Goal: Information Seeking & Learning: Learn about a topic

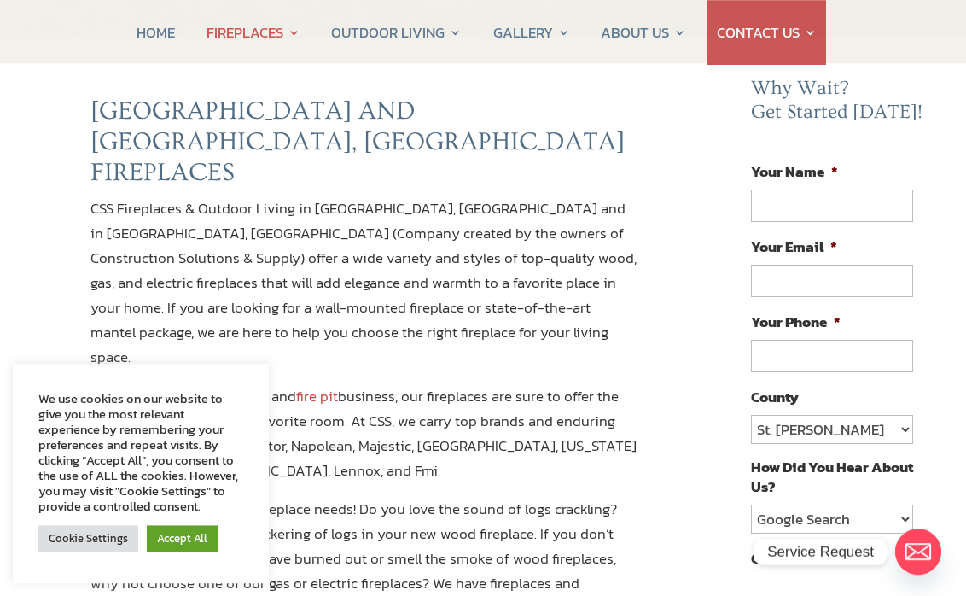
scroll to position [126, 0]
click at [84, 550] on link "Cookie Settings" at bounding box center [88, 538] width 100 height 26
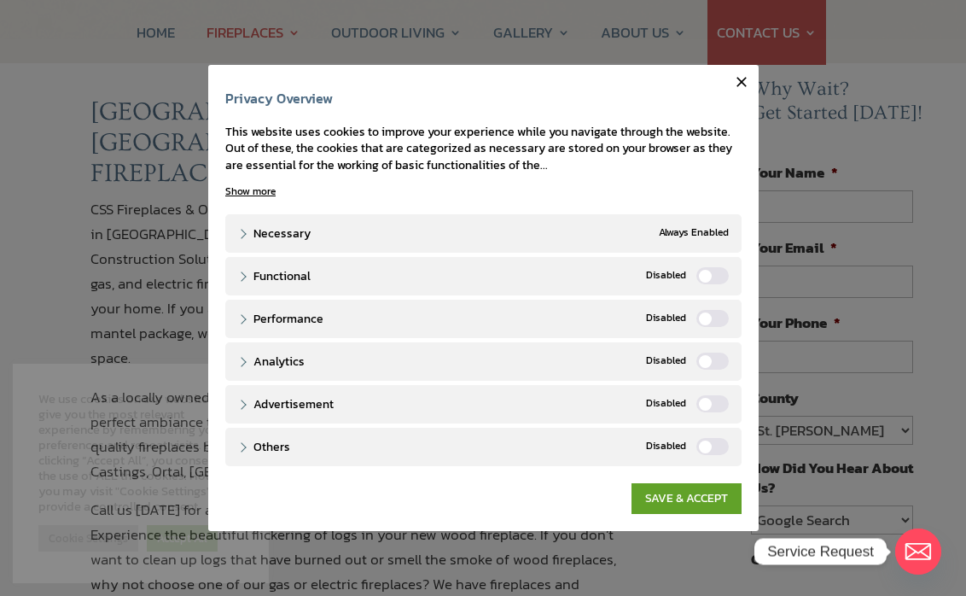
click at [685, 514] on link "SAVE & ACCEPT" at bounding box center [686, 498] width 110 height 31
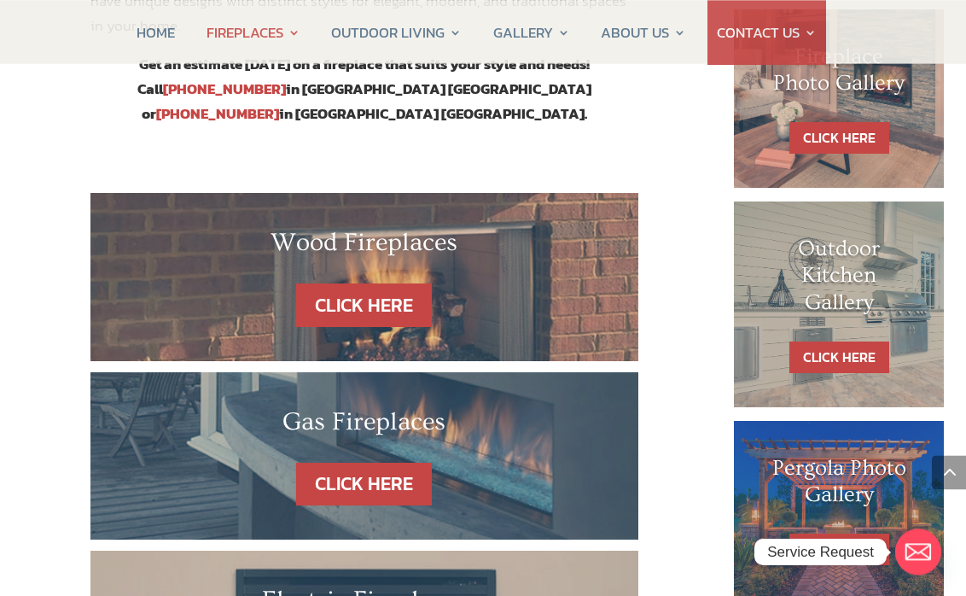
scroll to position [862, 0]
click at [379, 462] on link "CLICK HERE" at bounding box center [364, 484] width 136 height 44
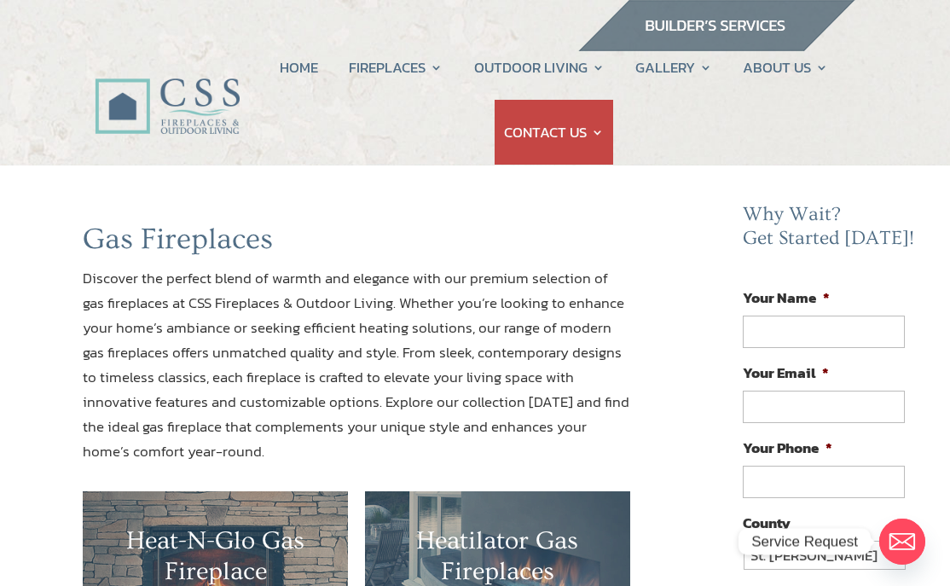
click at [483, 135] on link "Fireplace Remodel" at bounding box center [457, 136] width 201 height 34
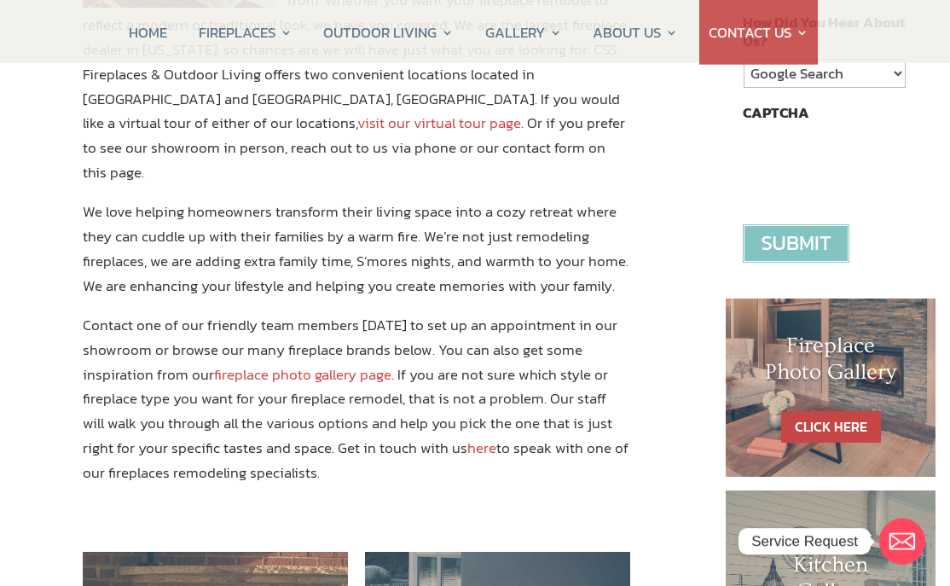
scroll to position [579, 0]
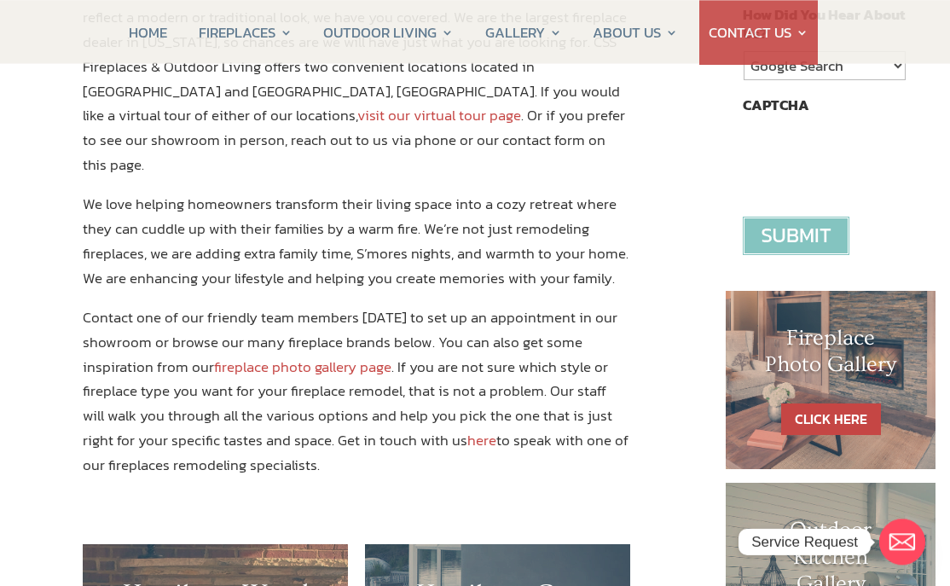
click at [843, 367] on h1 "Fireplace Photo Gallery" at bounding box center [831, 355] width 142 height 61
click at [851, 373] on h1 "Fireplace Photo Gallery" at bounding box center [831, 355] width 142 height 61
click at [828, 422] on link "CLICK HERE" at bounding box center [832, 420] width 100 height 32
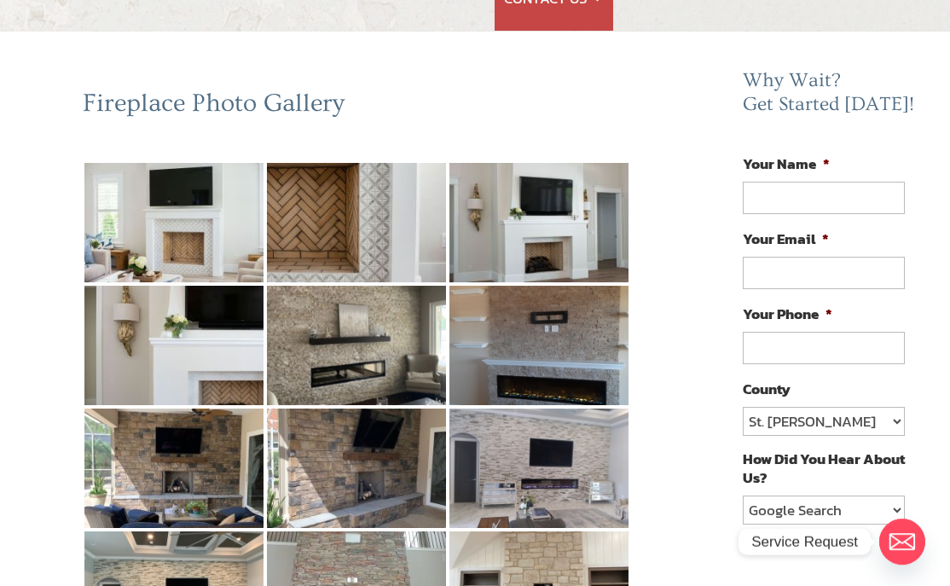
scroll to position [134, 0]
click at [183, 246] on img at bounding box center [173, 222] width 179 height 119
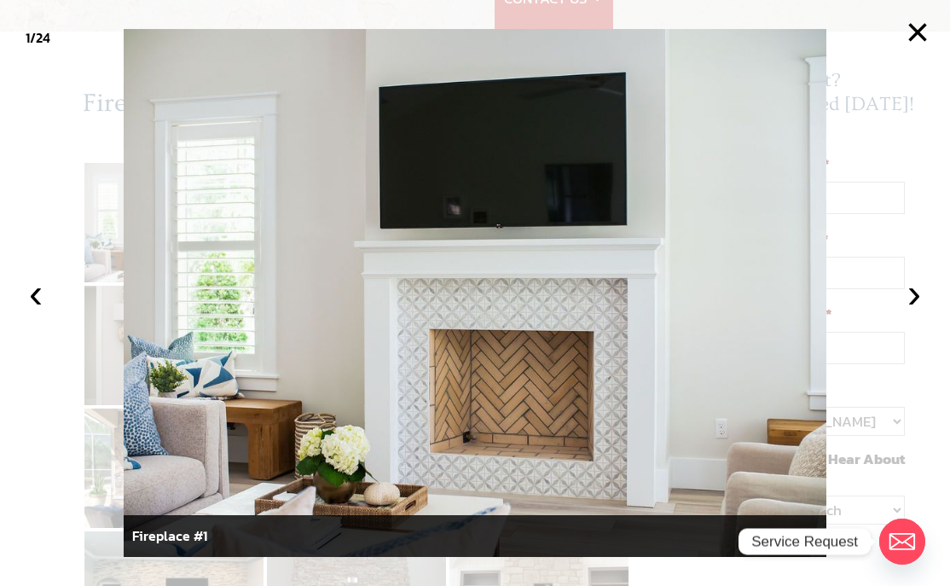
click at [873, 296] on button "›" at bounding box center [915, 294] width 38 height 38
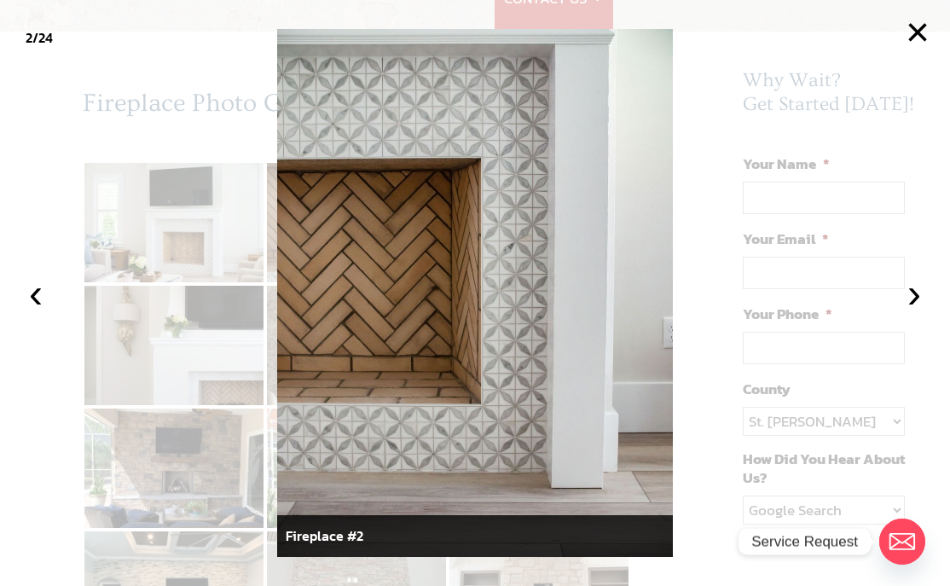
click at [873, 280] on button "›" at bounding box center [915, 294] width 38 height 38
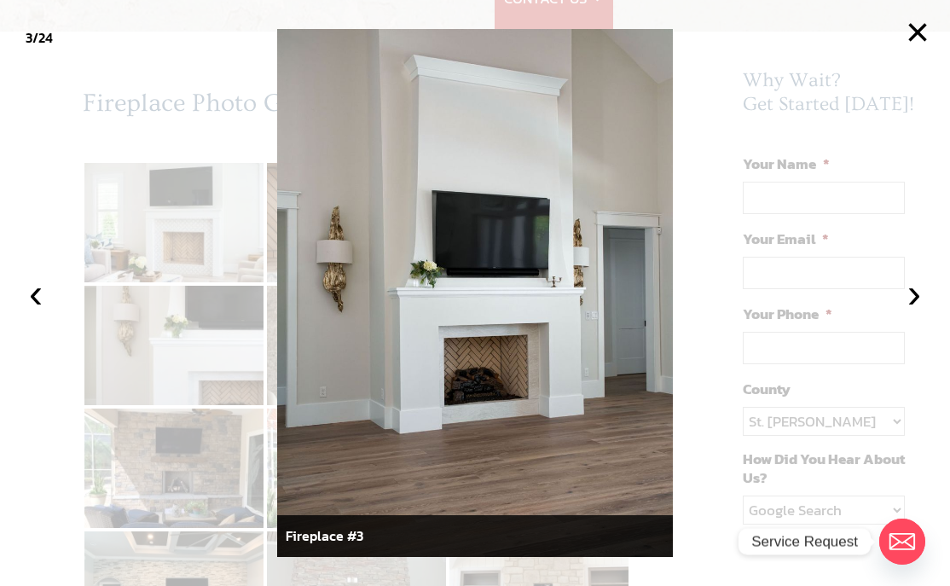
click at [873, 293] on button "›" at bounding box center [915, 294] width 38 height 38
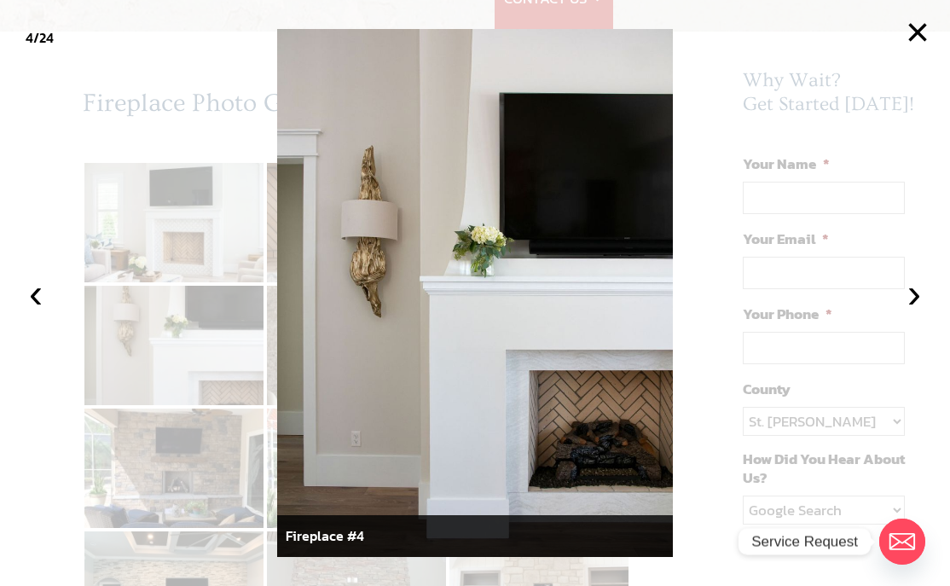
click at [873, 286] on button "›" at bounding box center [915, 294] width 38 height 38
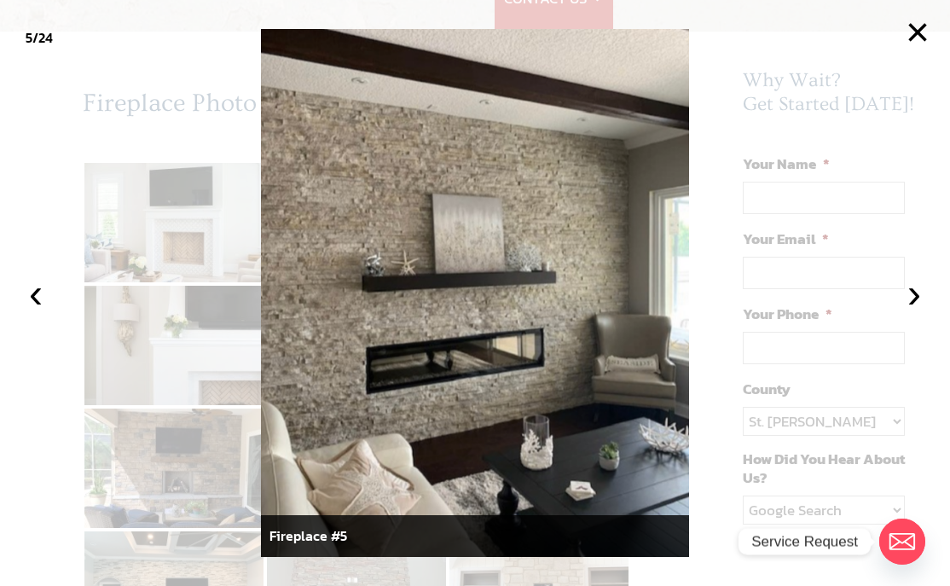
click at [873, 288] on button "›" at bounding box center [915, 294] width 38 height 38
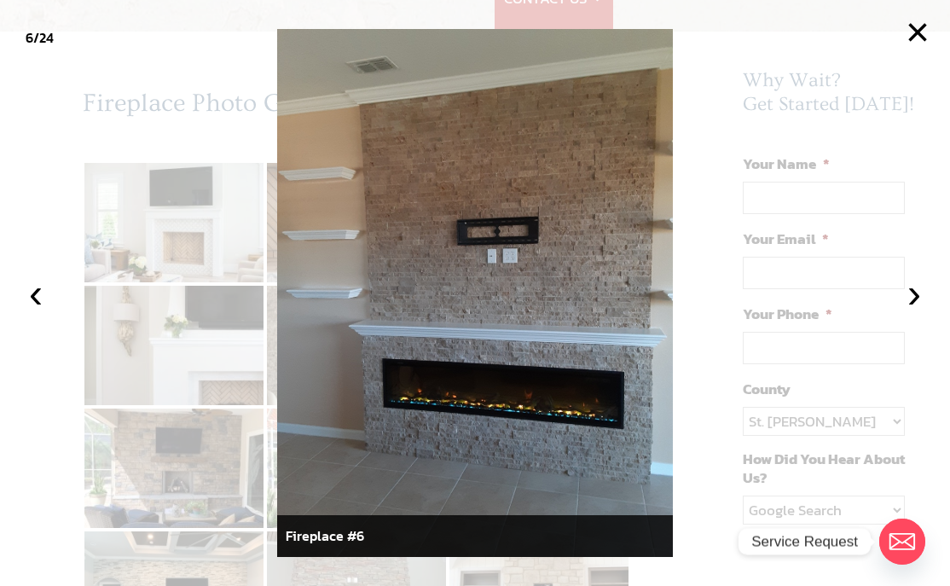
click at [873, 275] on button "›" at bounding box center [915, 294] width 38 height 38
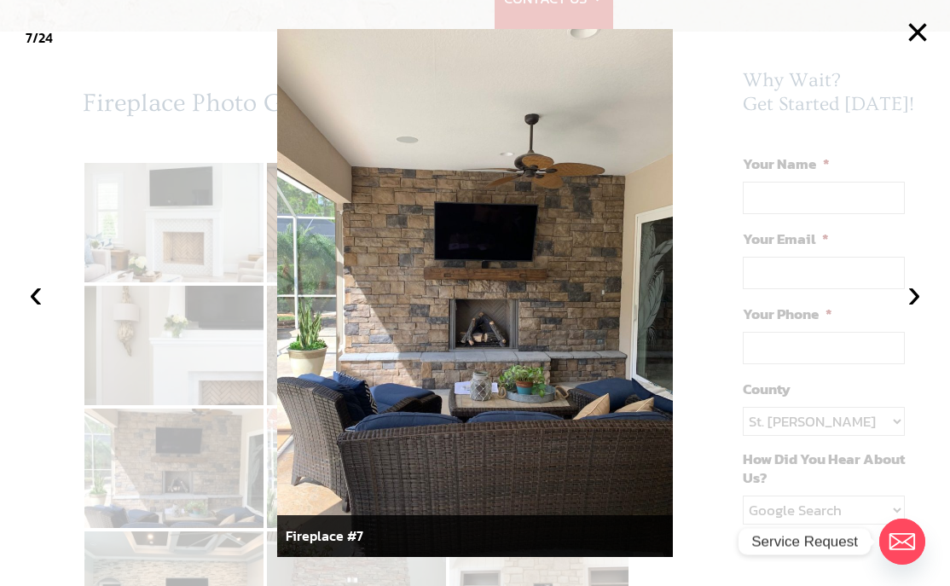
click at [873, 284] on button "›" at bounding box center [915, 294] width 38 height 38
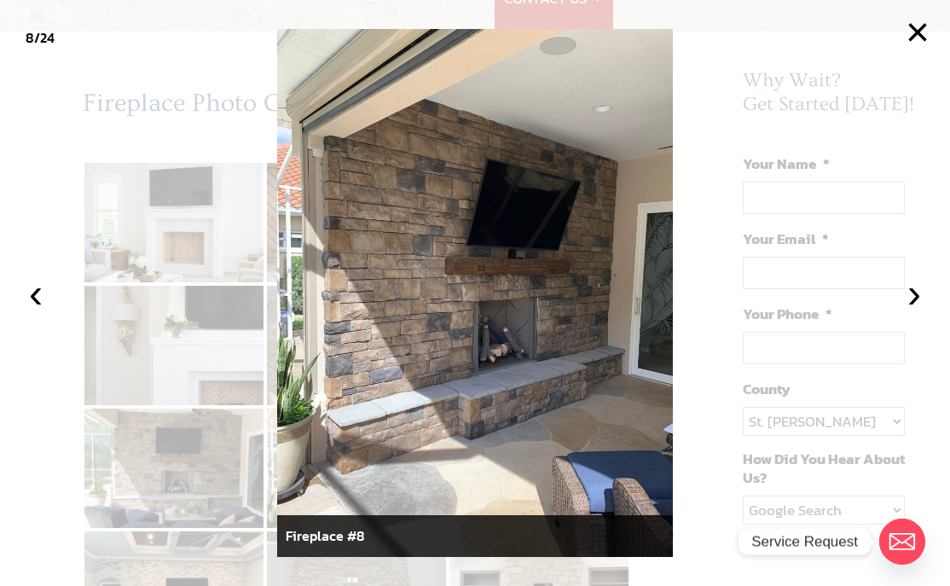
click at [873, 292] on button "›" at bounding box center [915, 294] width 38 height 38
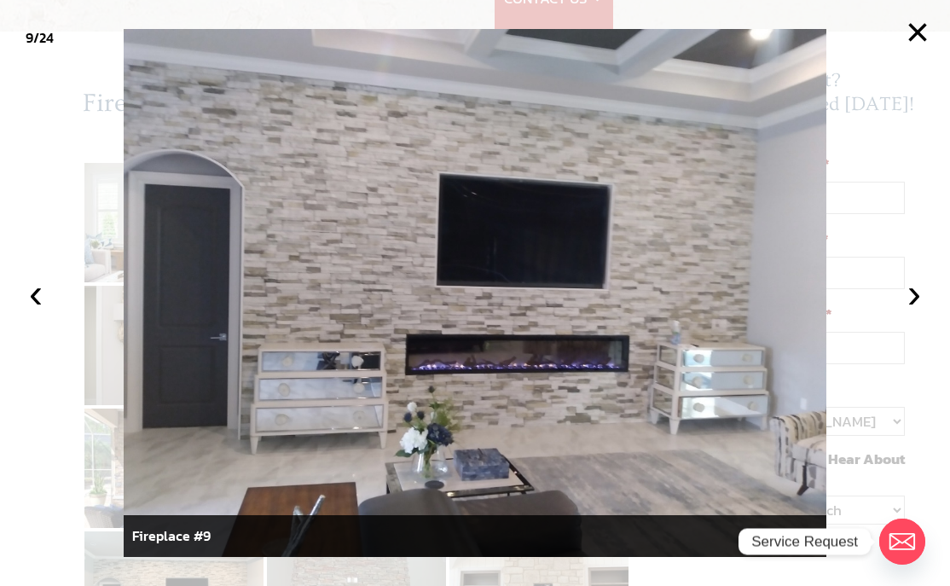
click at [873, 275] on button "›" at bounding box center [915, 294] width 38 height 38
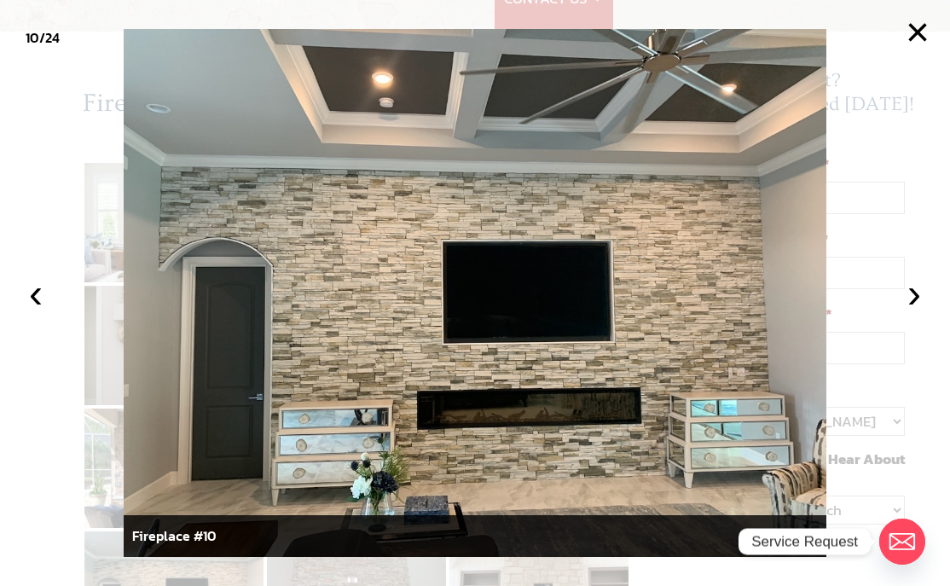
click at [873, 275] on button "›" at bounding box center [915, 294] width 38 height 38
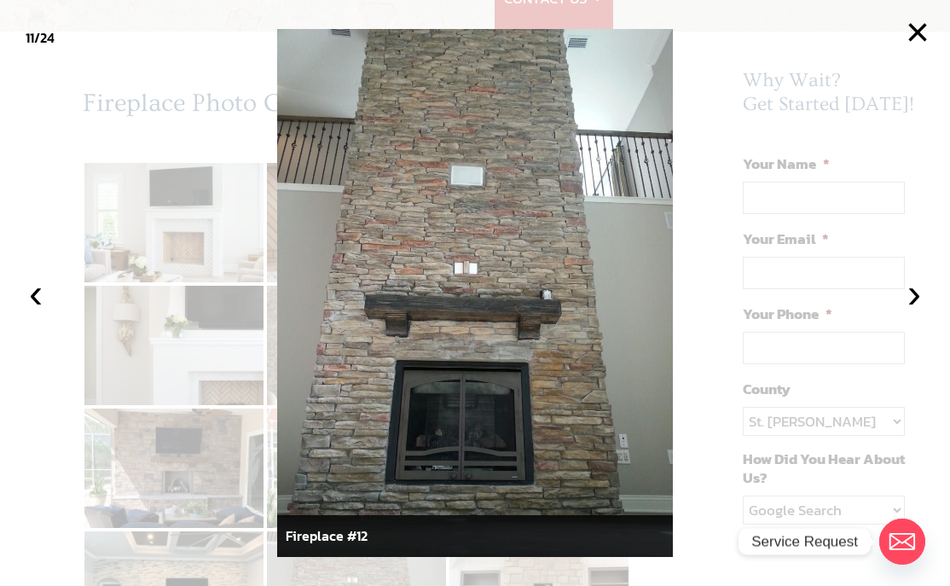
click at [873, 289] on button "›" at bounding box center [915, 294] width 38 height 38
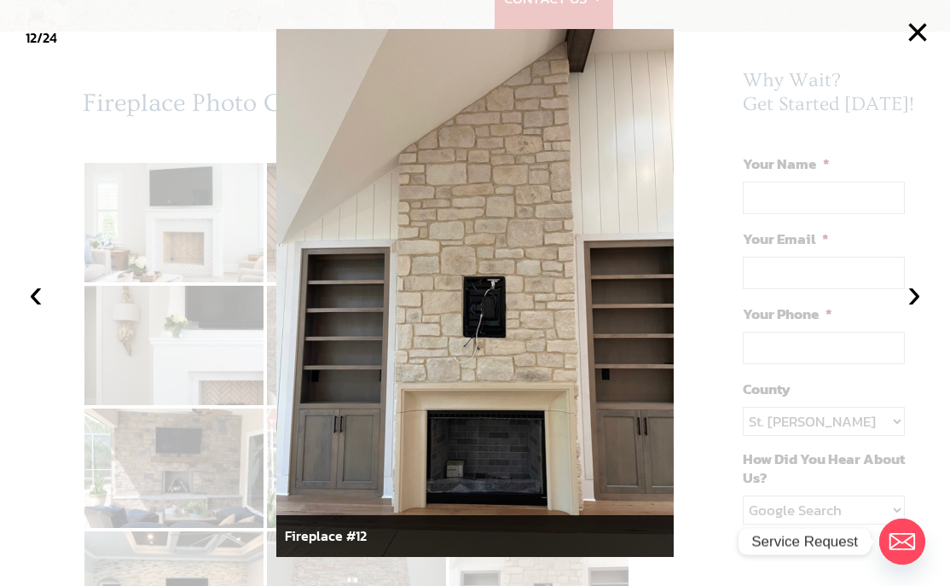
click at [873, 286] on button "›" at bounding box center [915, 294] width 38 height 38
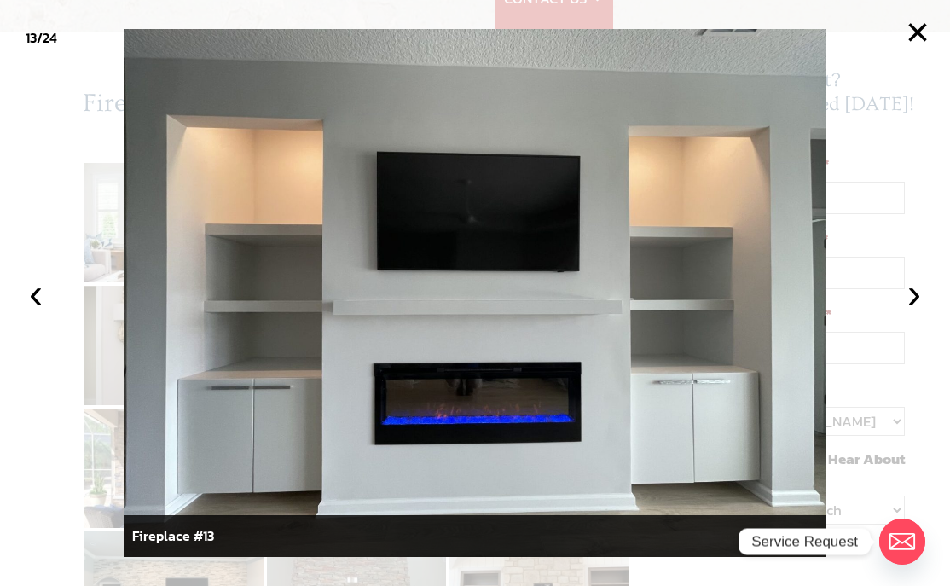
click at [873, 288] on button "›" at bounding box center [915, 294] width 38 height 38
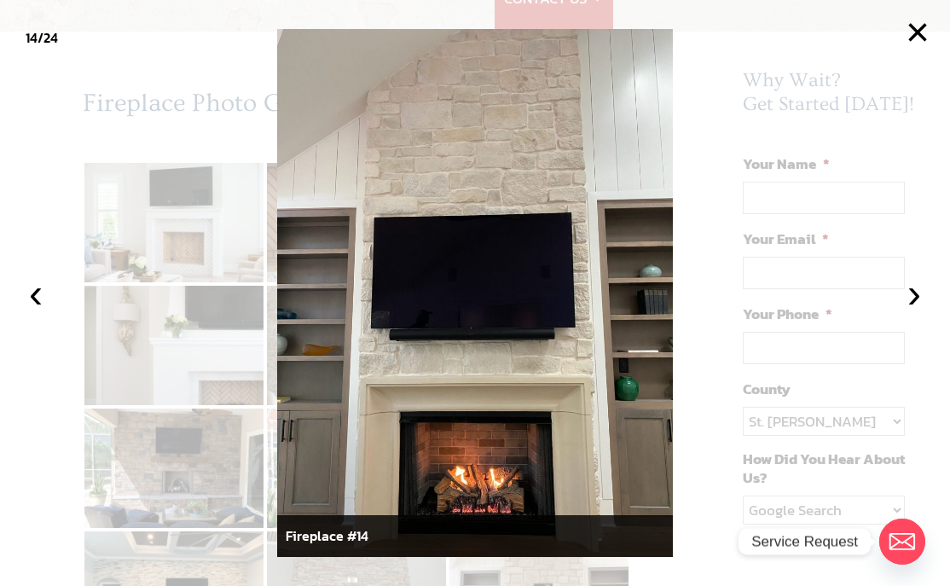
click at [873, 276] on button "›" at bounding box center [915, 294] width 38 height 38
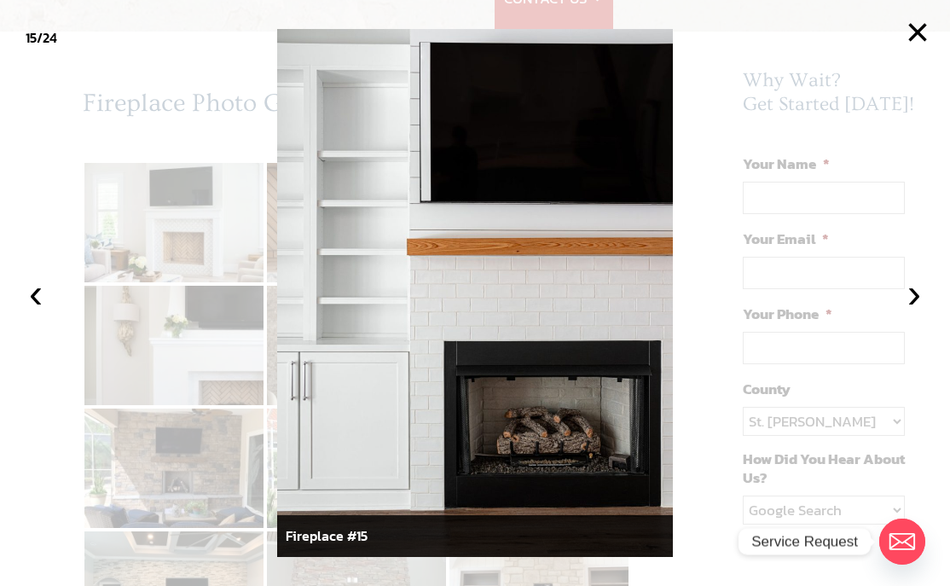
click at [873, 283] on button "›" at bounding box center [915, 294] width 38 height 38
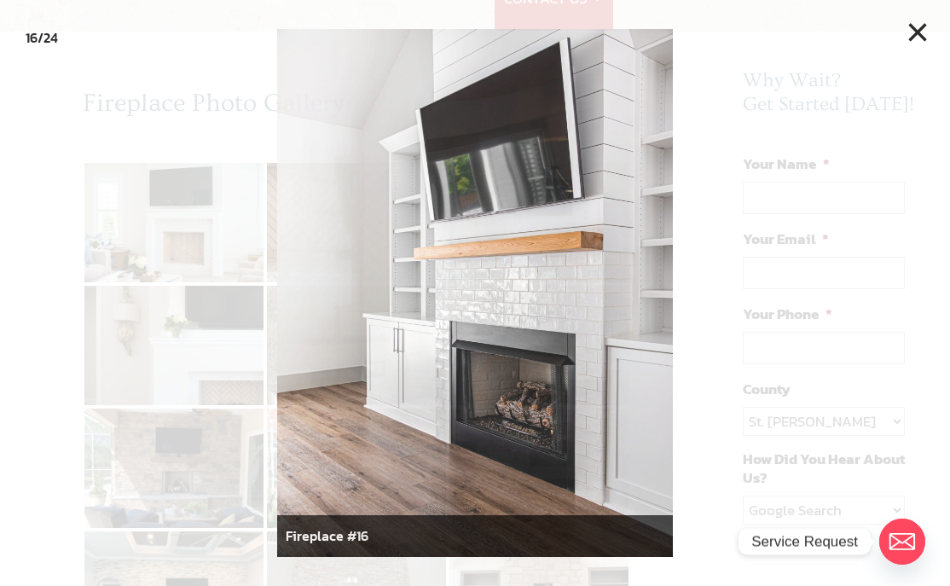
click at [873, 313] on div at bounding box center [475, 293] width 950 height 586
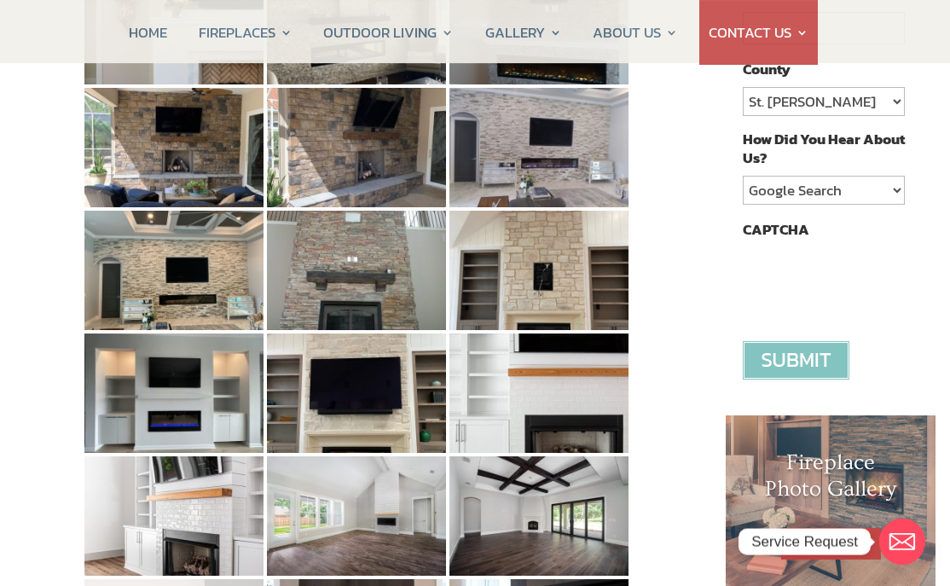
scroll to position [455, 0]
click at [555, 521] on img at bounding box center [539, 515] width 179 height 119
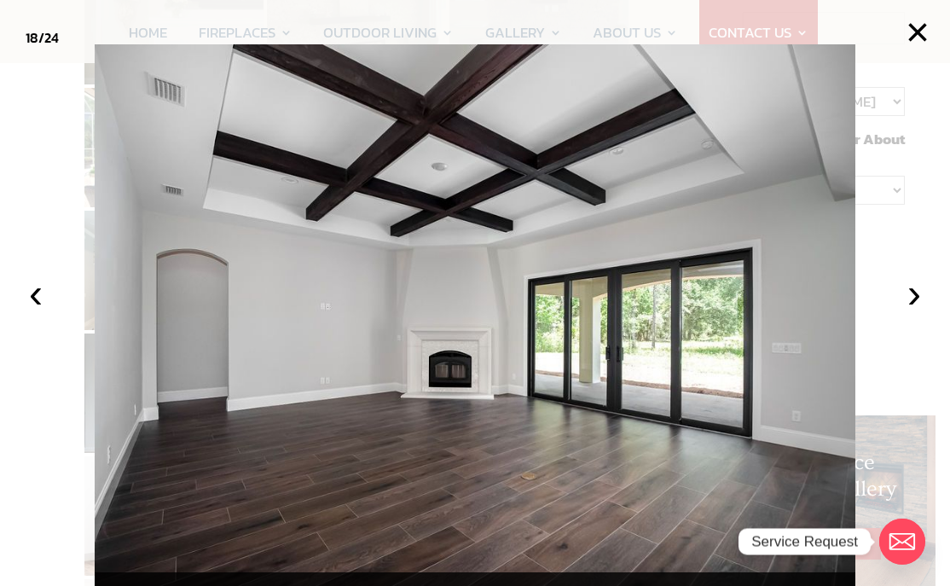
click at [32, 312] on button "‹" at bounding box center [36, 294] width 38 height 38
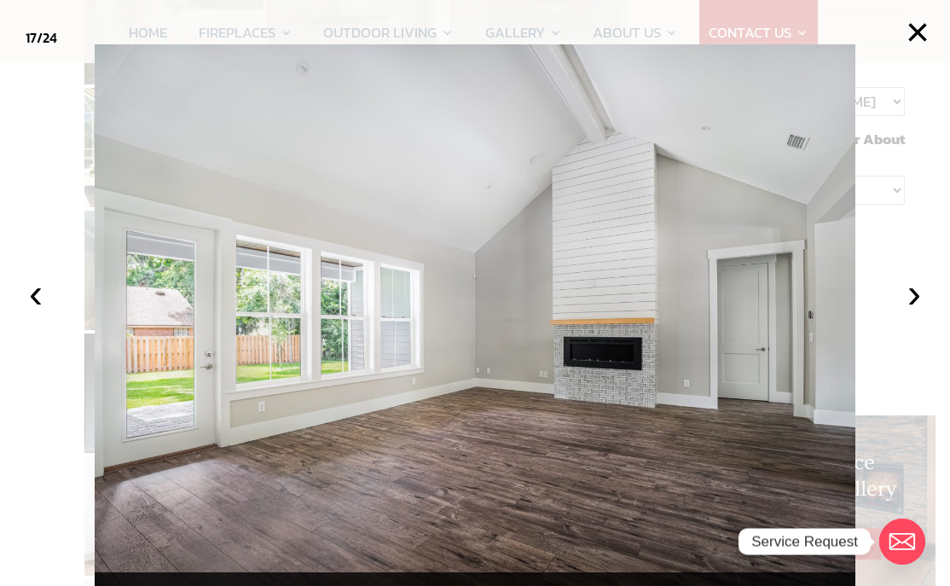
click at [37, 312] on button "‹" at bounding box center [36, 294] width 38 height 38
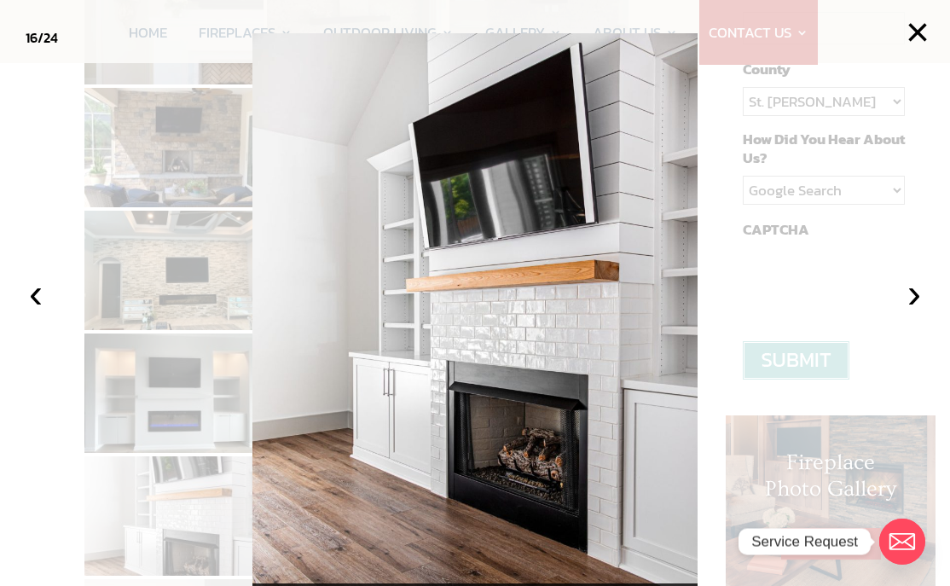
click at [26, 312] on button "‹" at bounding box center [36, 294] width 38 height 38
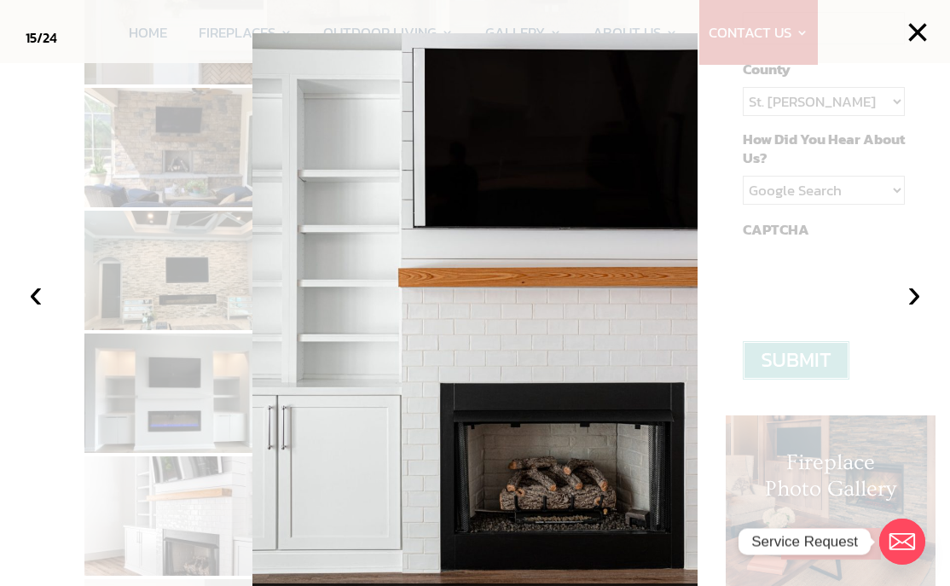
click at [33, 312] on button "‹" at bounding box center [36, 294] width 38 height 38
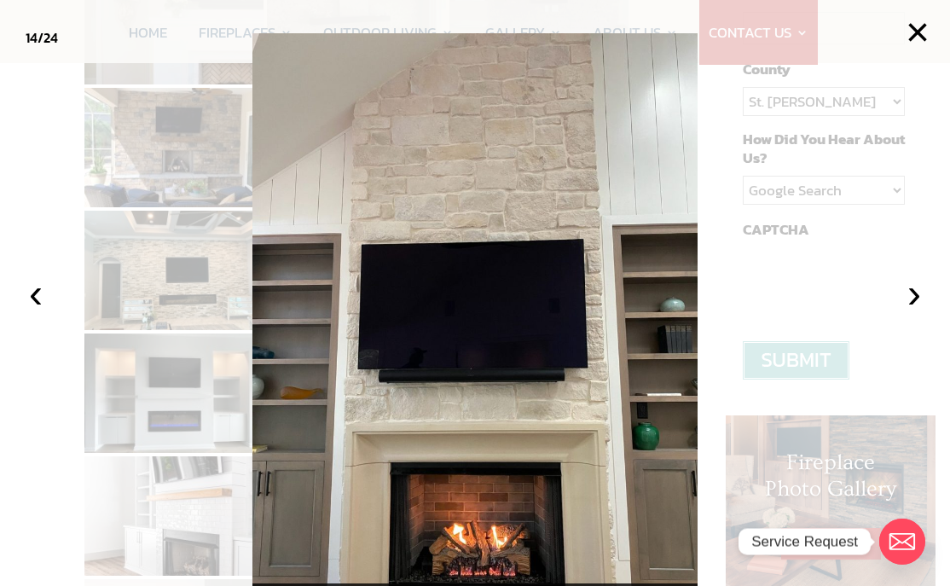
click at [34, 312] on button "‹" at bounding box center [36, 294] width 38 height 38
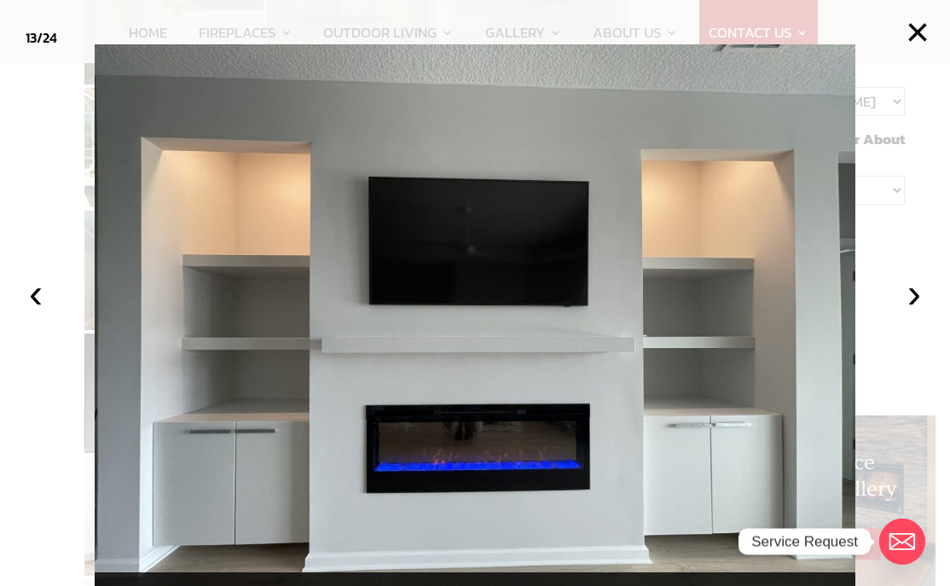
click at [873, 312] on button "›" at bounding box center [915, 294] width 38 height 38
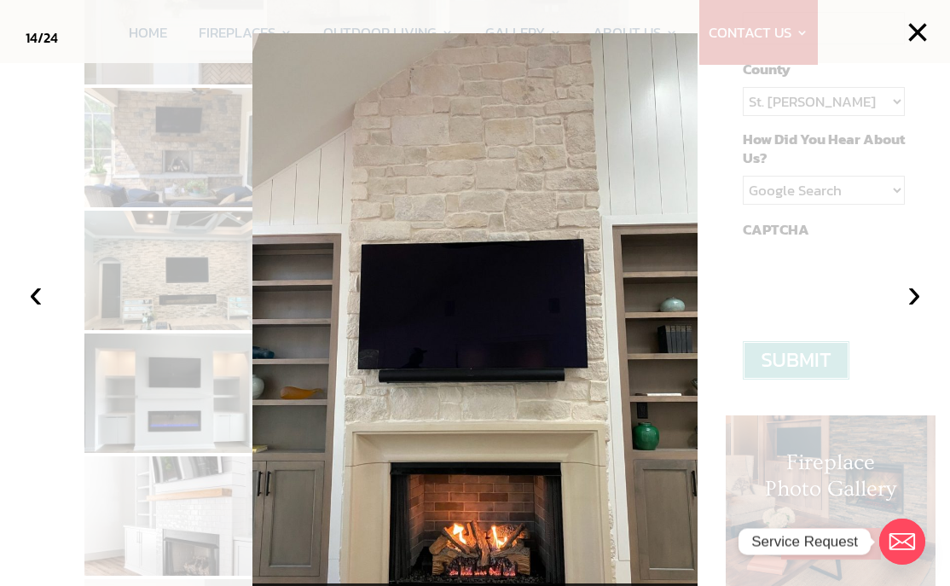
click at [873, 312] on button "›" at bounding box center [915, 294] width 38 height 38
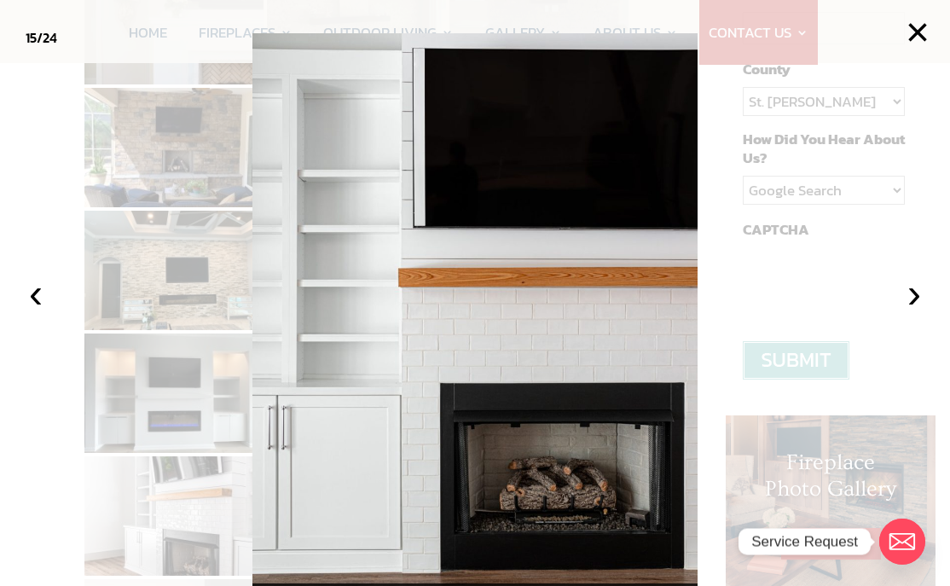
click at [873, 312] on button "›" at bounding box center [915, 294] width 38 height 38
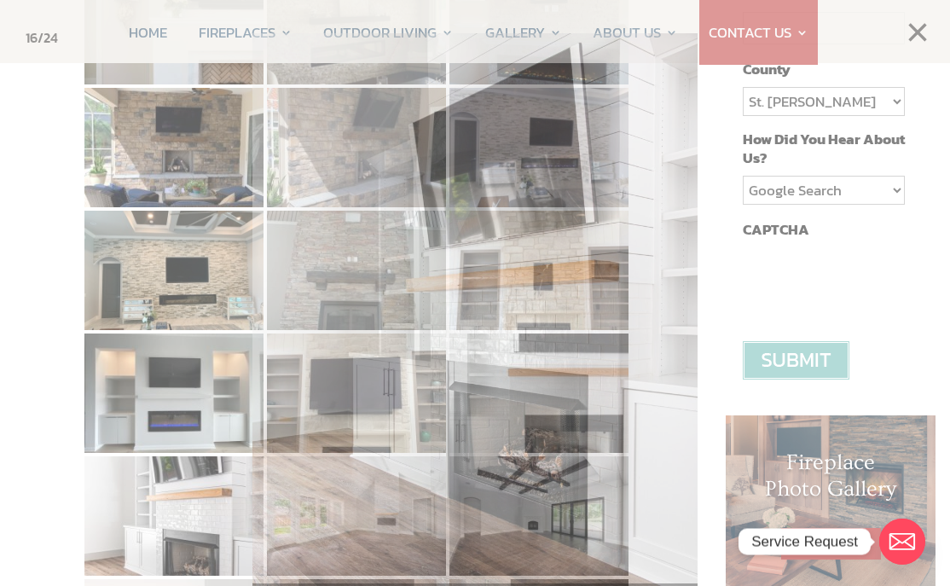
click at [873, 350] on div at bounding box center [475, 293] width 950 height 586
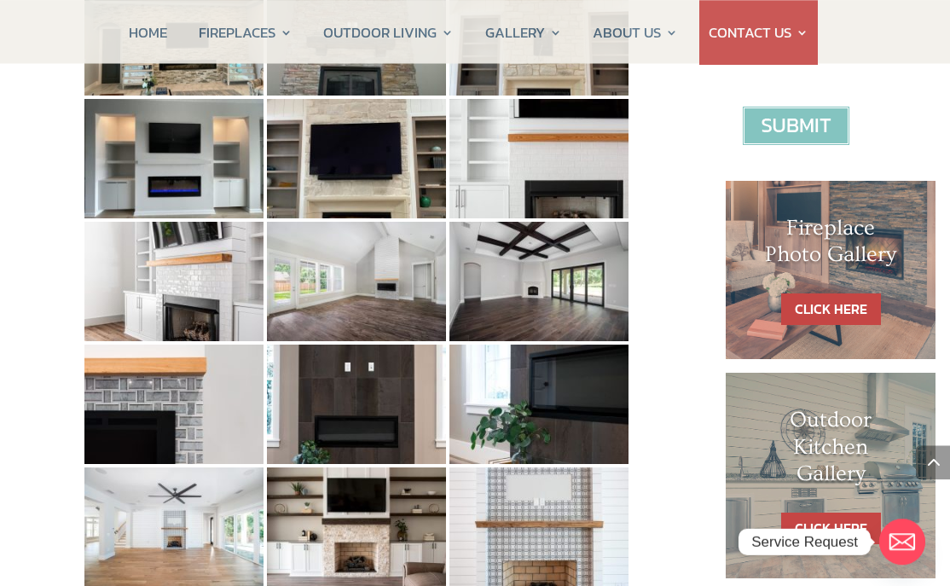
scroll to position [689, 0]
click at [157, 440] on img at bounding box center [173, 404] width 179 height 119
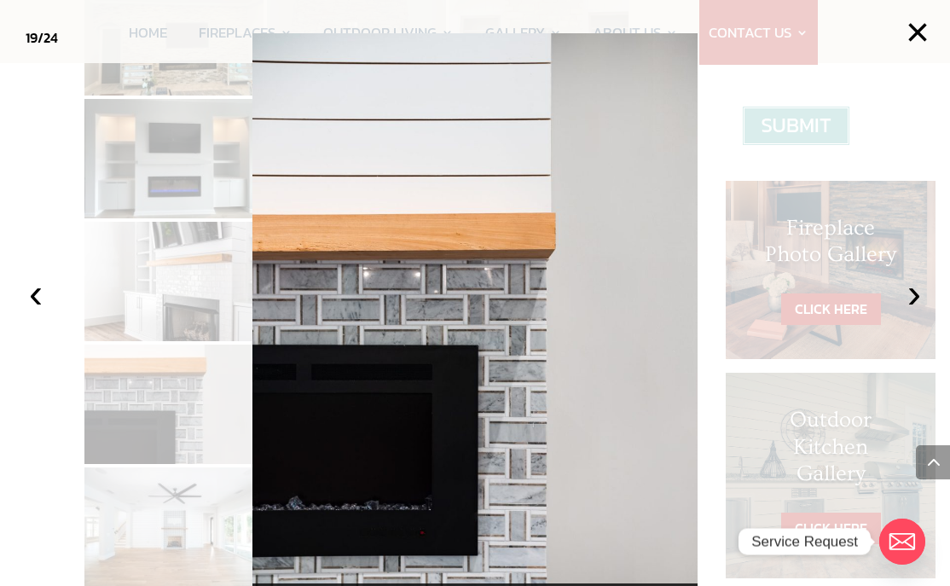
click at [873, 312] on button "›" at bounding box center [915, 294] width 38 height 38
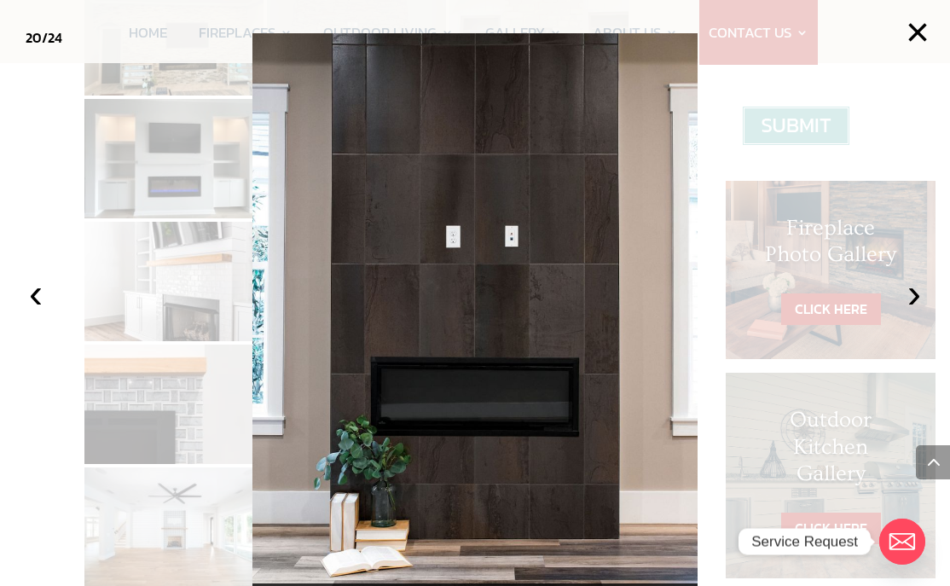
click at [873, 312] on button "›" at bounding box center [915, 294] width 38 height 38
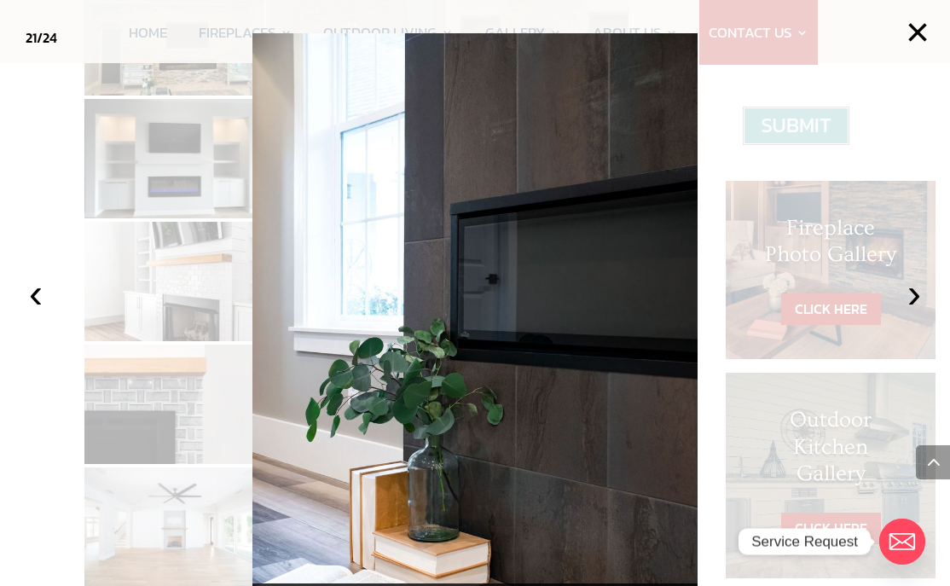
click at [873, 312] on button "›" at bounding box center [915, 294] width 38 height 38
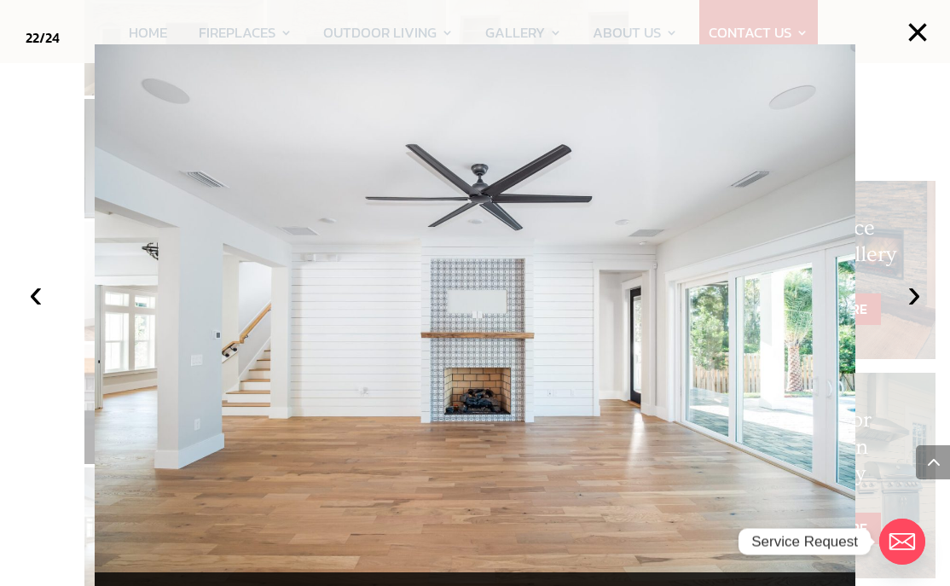
click at [873, 312] on button "›" at bounding box center [915, 294] width 38 height 38
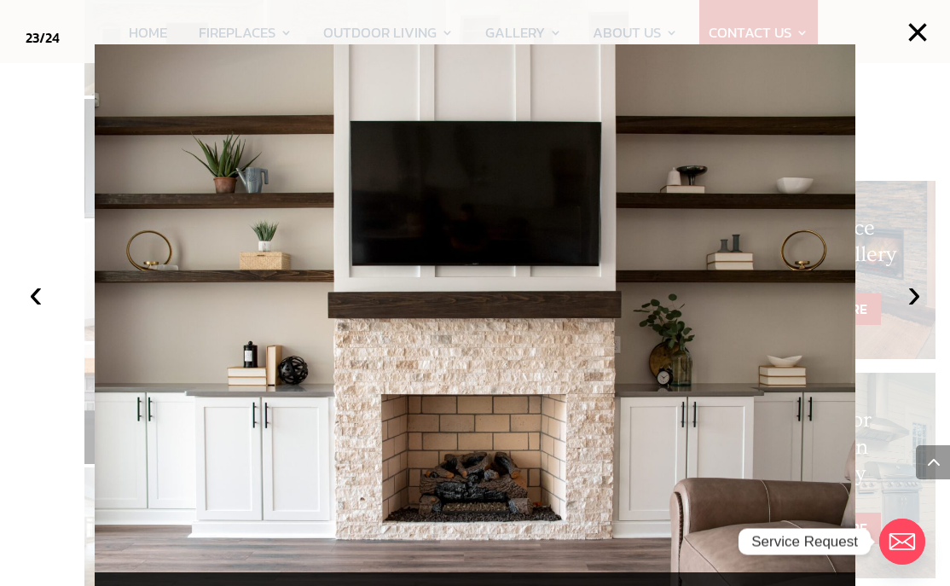
click at [873, 312] on button "›" at bounding box center [915, 294] width 38 height 38
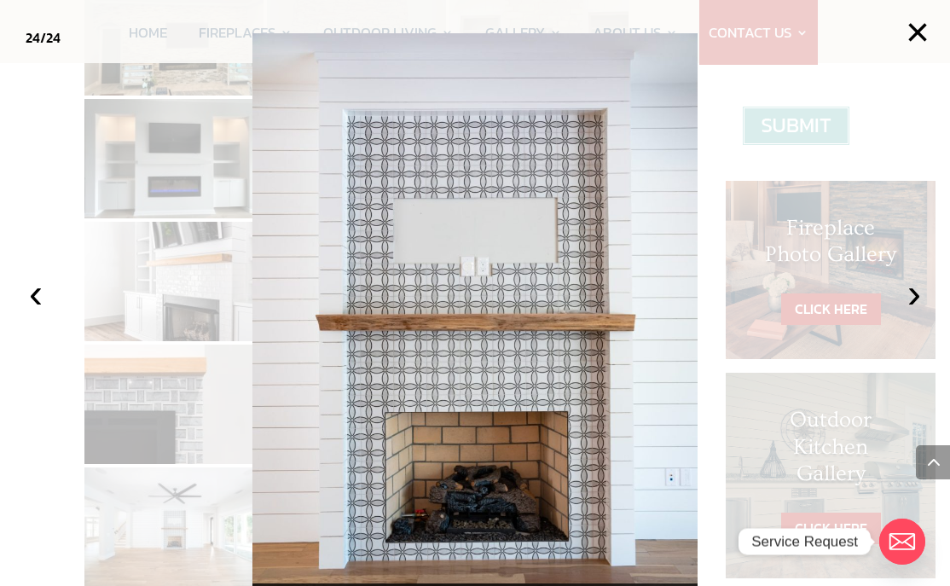
click at [873, 312] on button "›" at bounding box center [915, 294] width 38 height 38
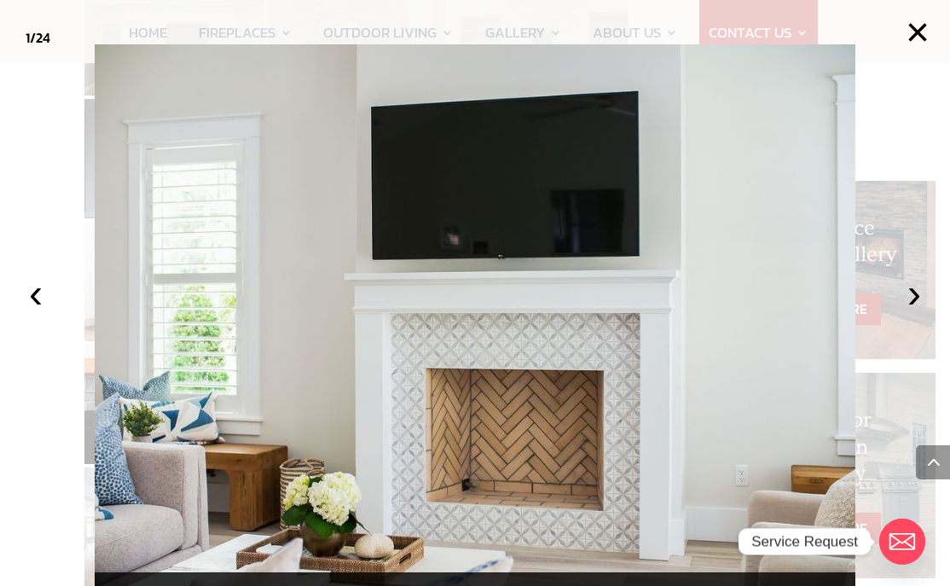
click at [873, 312] on button "›" at bounding box center [915, 294] width 38 height 38
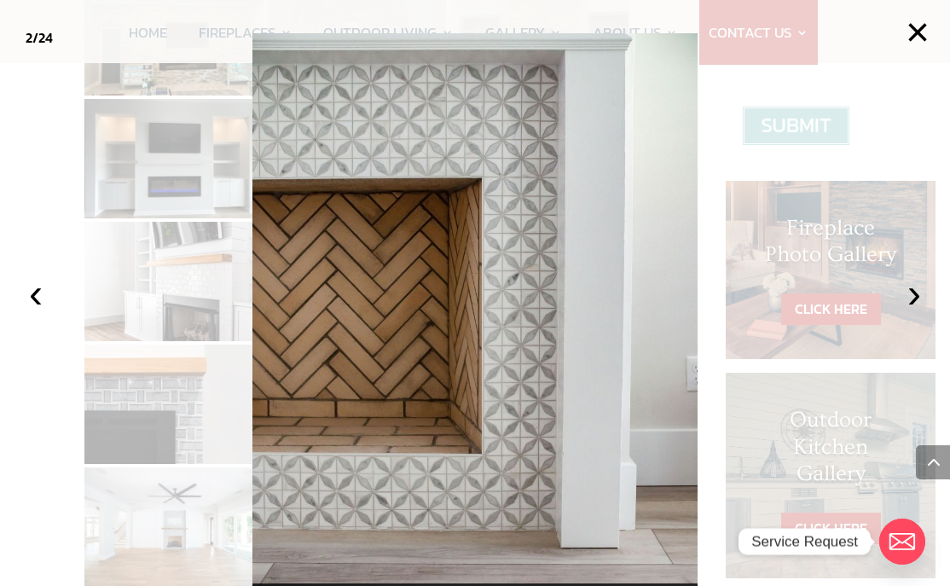
click at [873, 312] on button "›" at bounding box center [915, 294] width 38 height 38
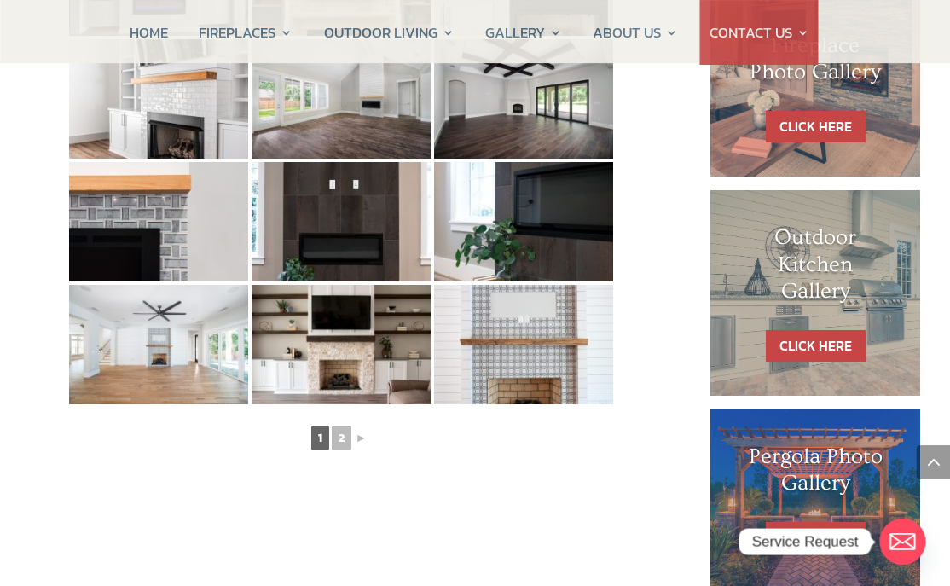
scroll to position [870, 15]
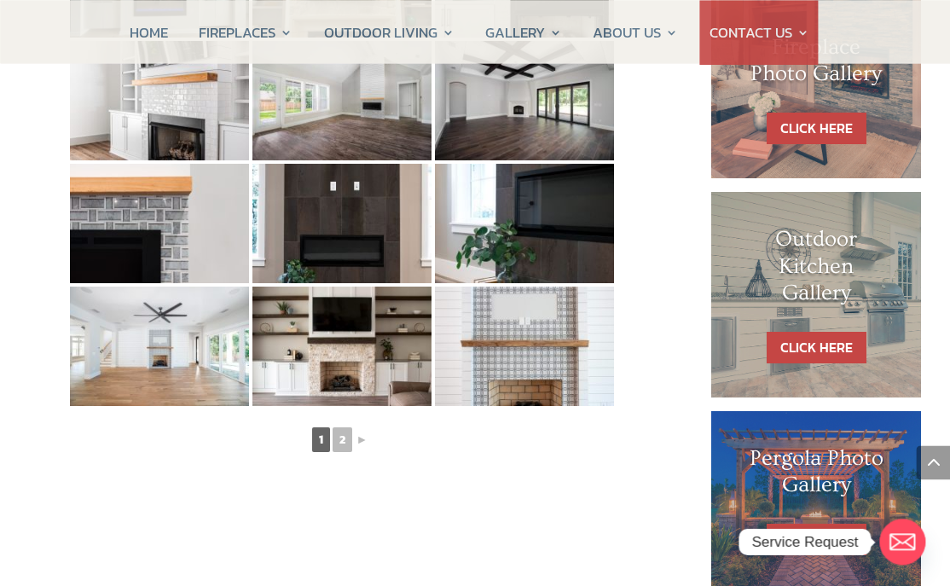
click at [339, 449] on link "2" at bounding box center [343, 439] width 20 height 25
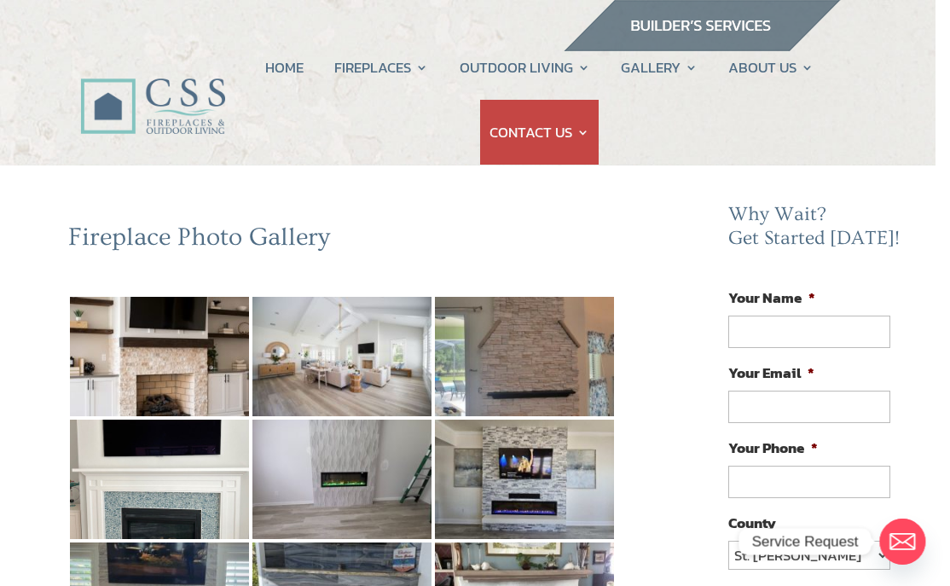
scroll to position [0, 15]
click at [152, 382] on img at bounding box center [159, 356] width 179 height 119
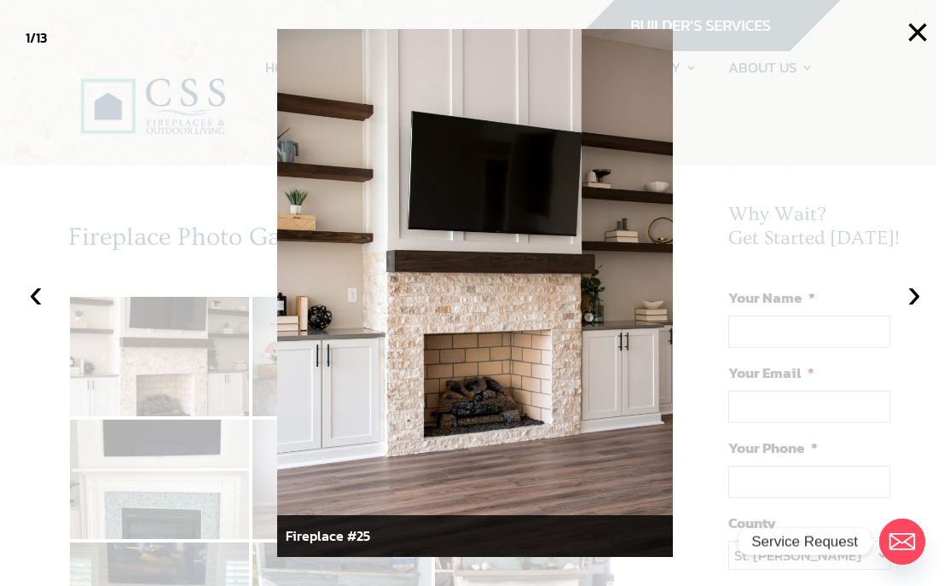
click at [873, 298] on button "›" at bounding box center [915, 294] width 38 height 38
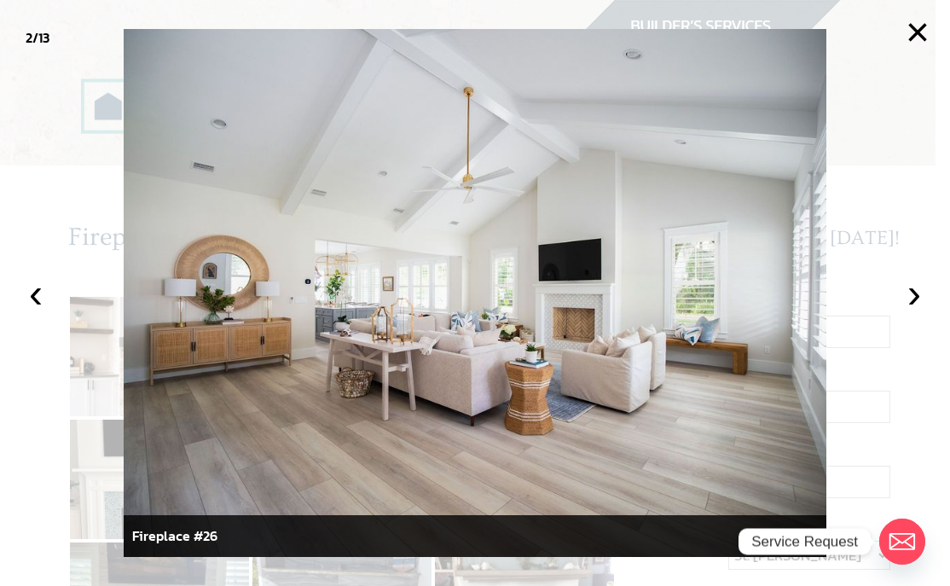
click at [873, 303] on button "›" at bounding box center [915, 294] width 38 height 38
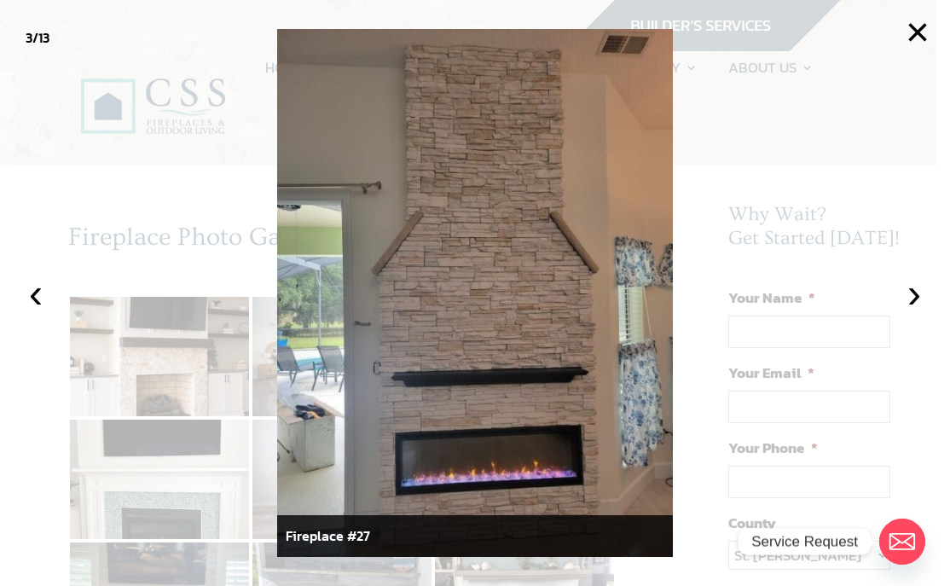
click at [873, 298] on button "›" at bounding box center [915, 294] width 38 height 38
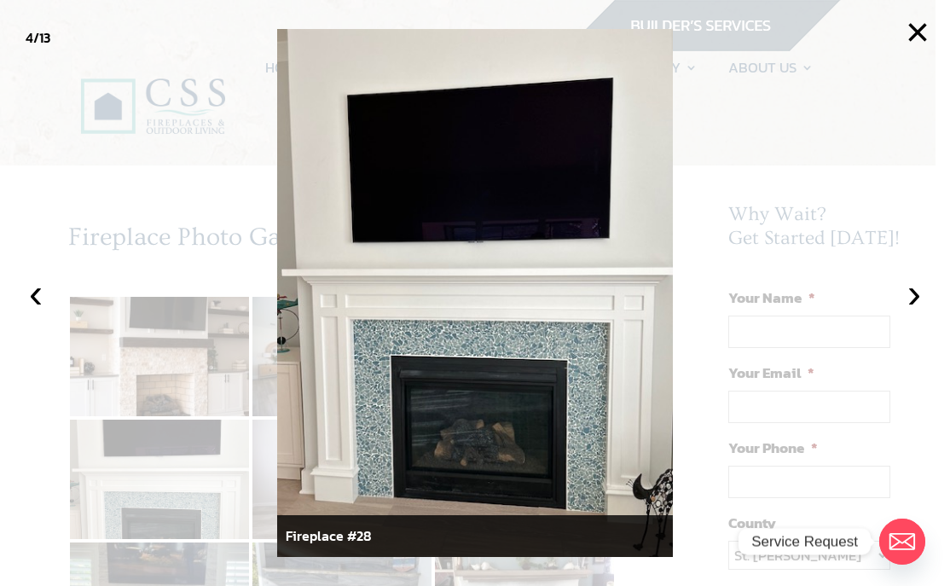
click at [873, 294] on button "›" at bounding box center [915, 294] width 38 height 38
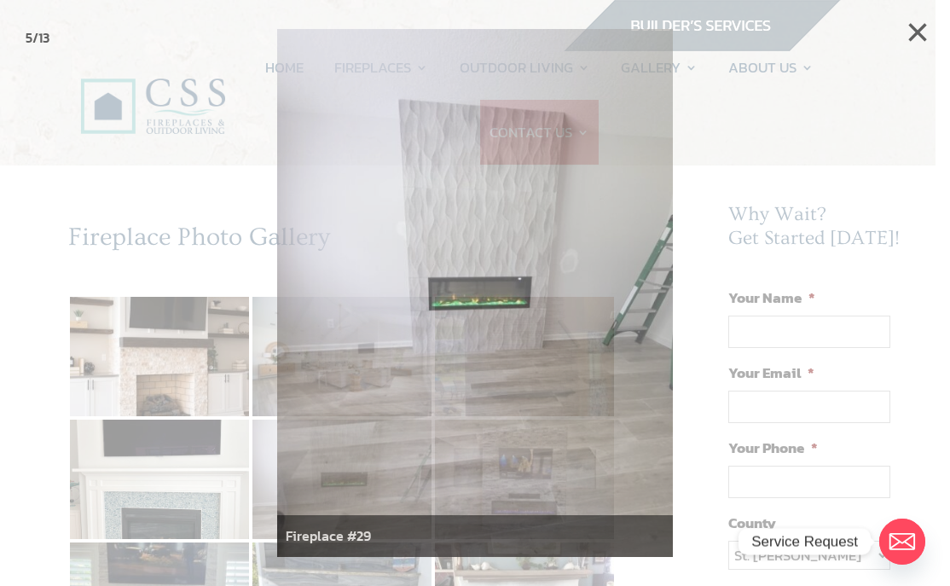
click at [873, 329] on div at bounding box center [475, 293] width 950 height 586
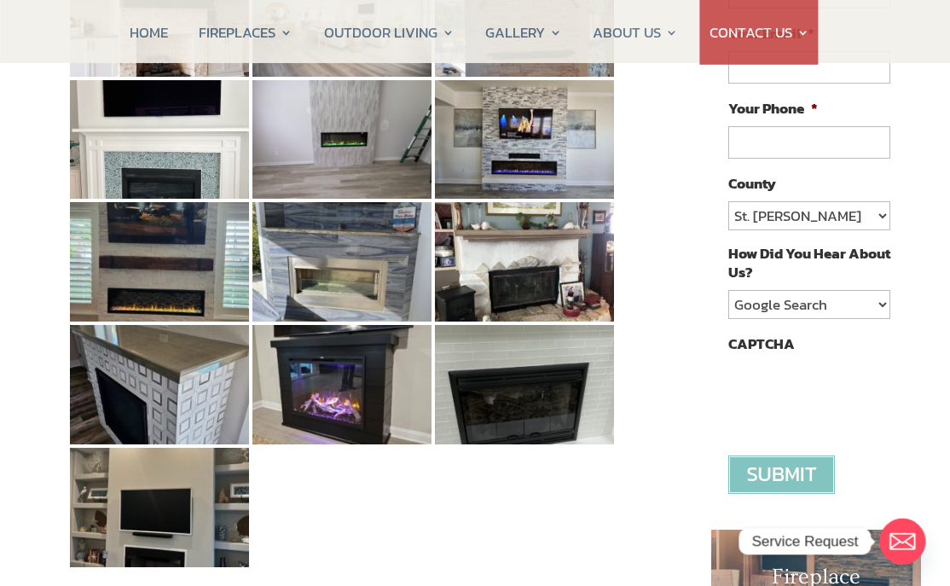
scroll to position [341, 15]
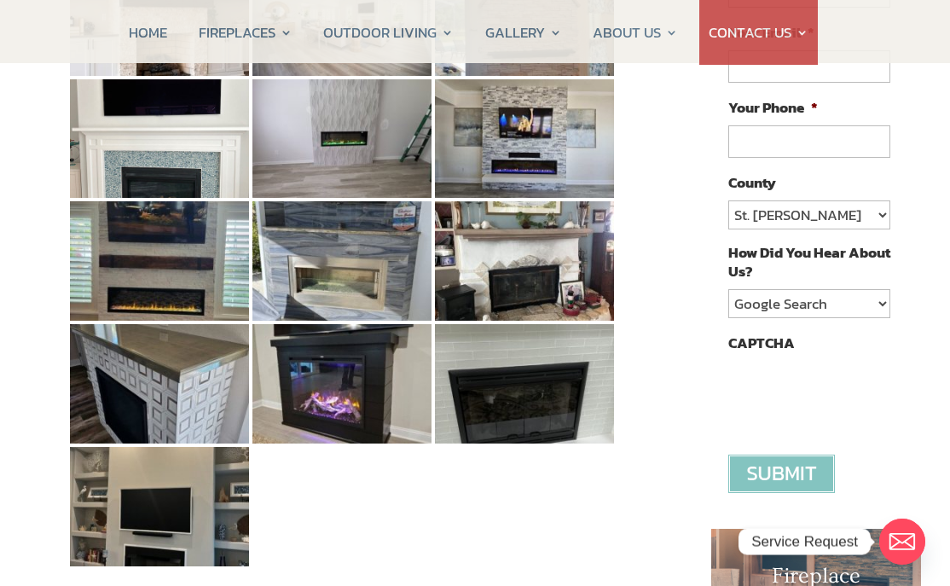
click at [119, 530] on img at bounding box center [159, 506] width 179 height 119
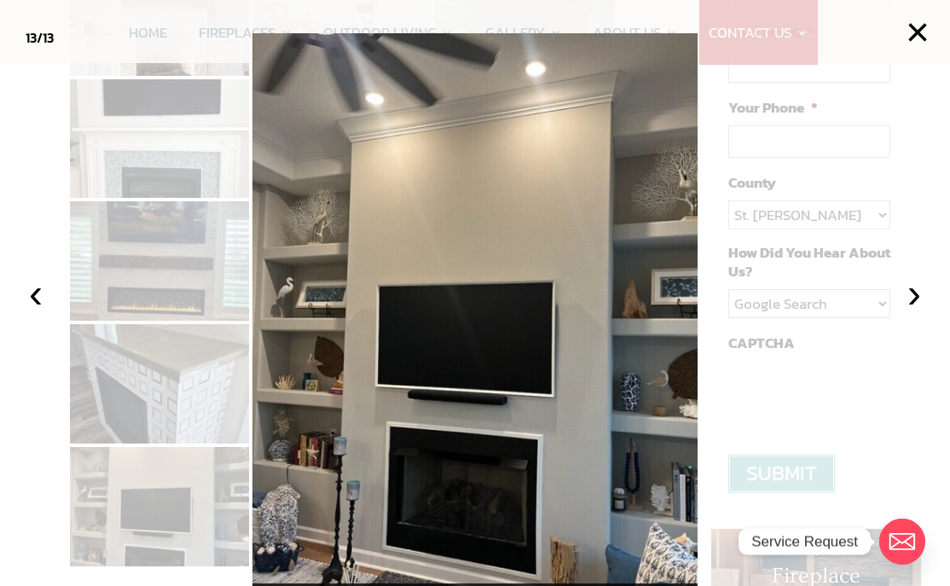
click at [28, 312] on button "‹" at bounding box center [36, 294] width 38 height 38
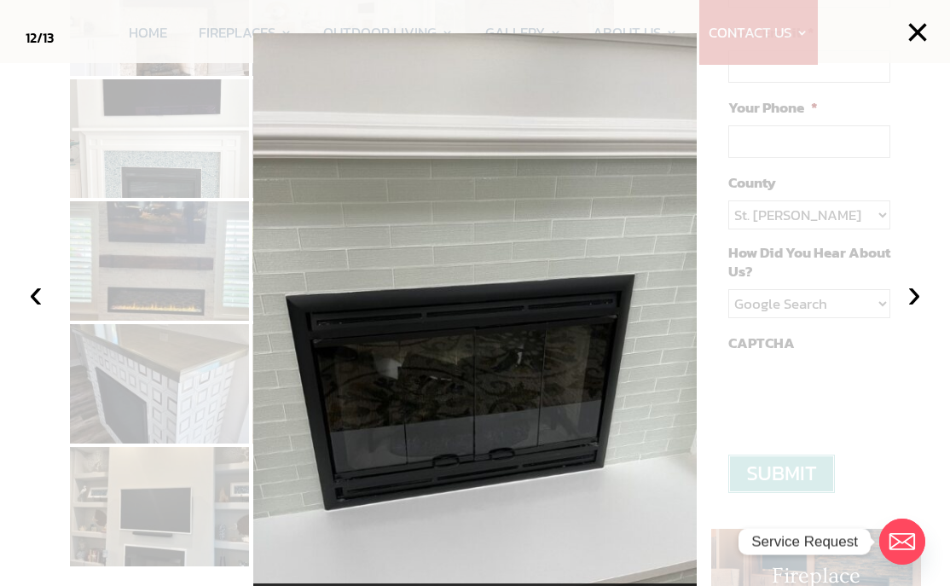
click at [36, 312] on button "‹" at bounding box center [36, 294] width 38 height 38
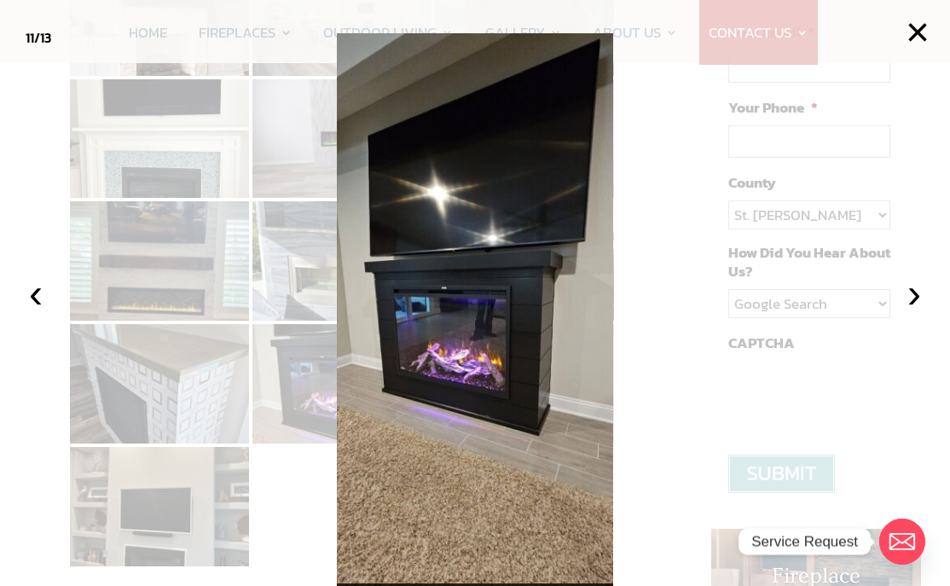
click at [30, 312] on button "‹" at bounding box center [36, 294] width 38 height 38
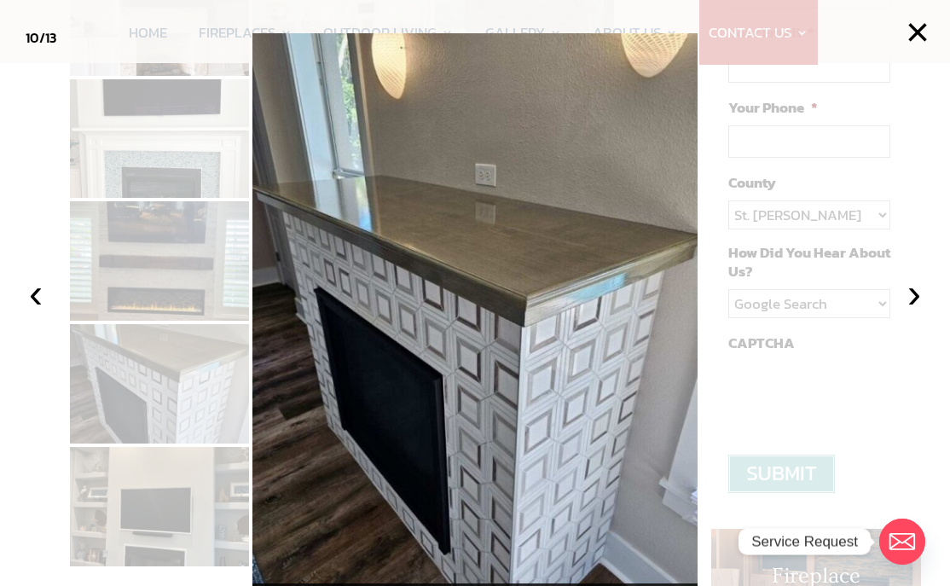
click at [32, 312] on button "‹" at bounding box center [36, 294] width 38 height 38
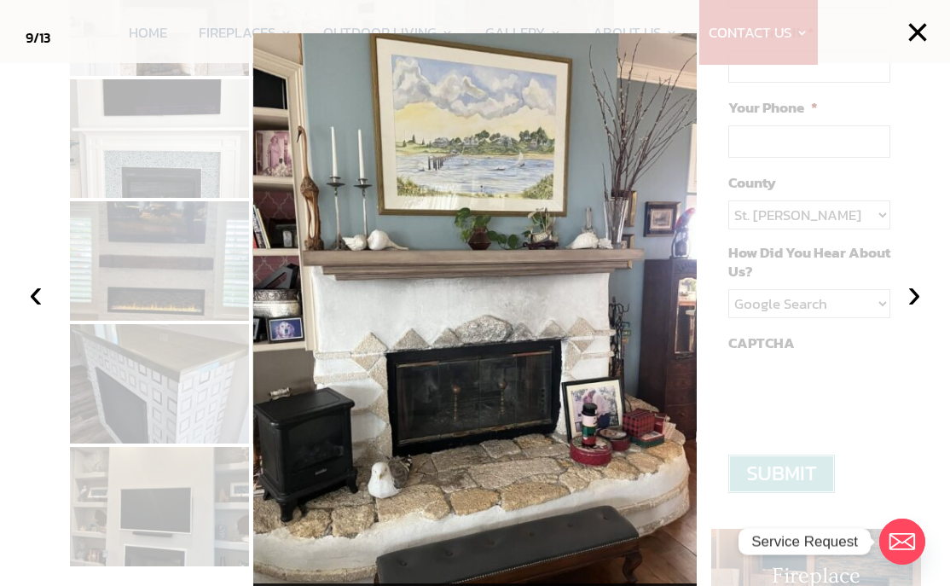
click at [873, 19] on button "×" at bounding box center [918, 33] width 38 height 38
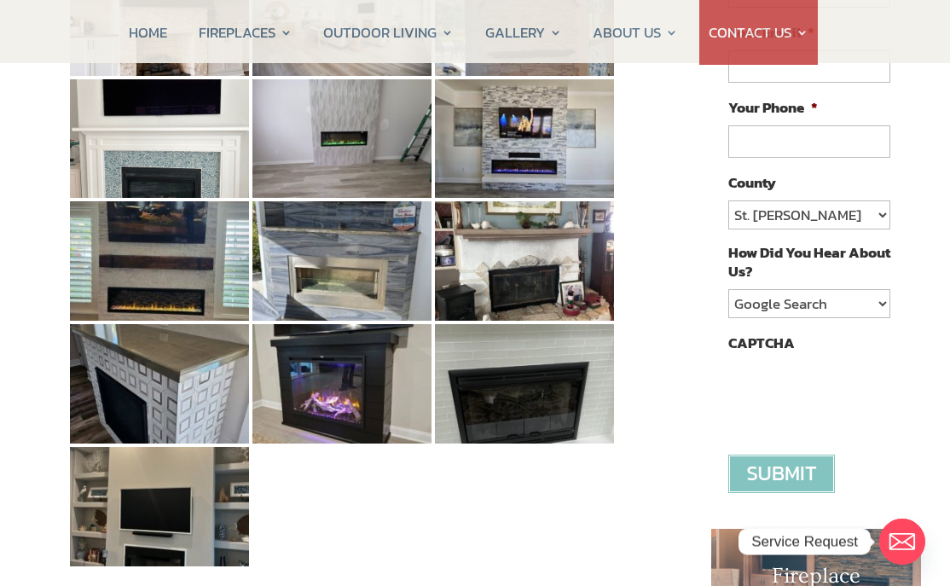
click at [873, 37] on my-module "HOME FIREPLACES Fireplace Remodel Fireplace Builder OUTDOOR LIVING Outdoor Kitc…" at bounding box center [475, 31] width 950 height 63
